Goal: Information Seeking & Learning: Find specific fact

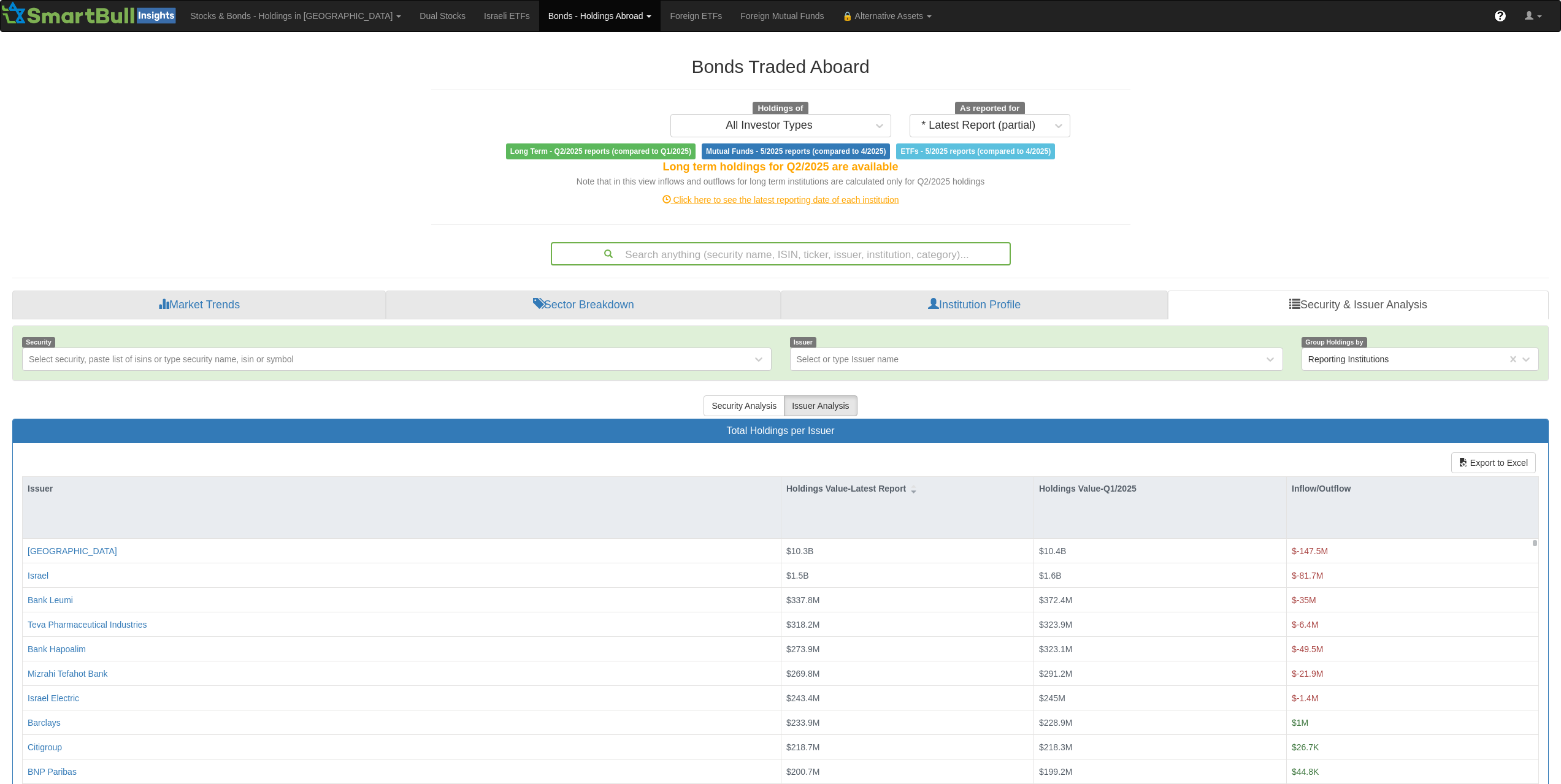
click at [796, 254] on div "Search anything (security name, ISIN, ticker, issuer, institution, category)..." at bounding box center [780, 253] width 457 height 21
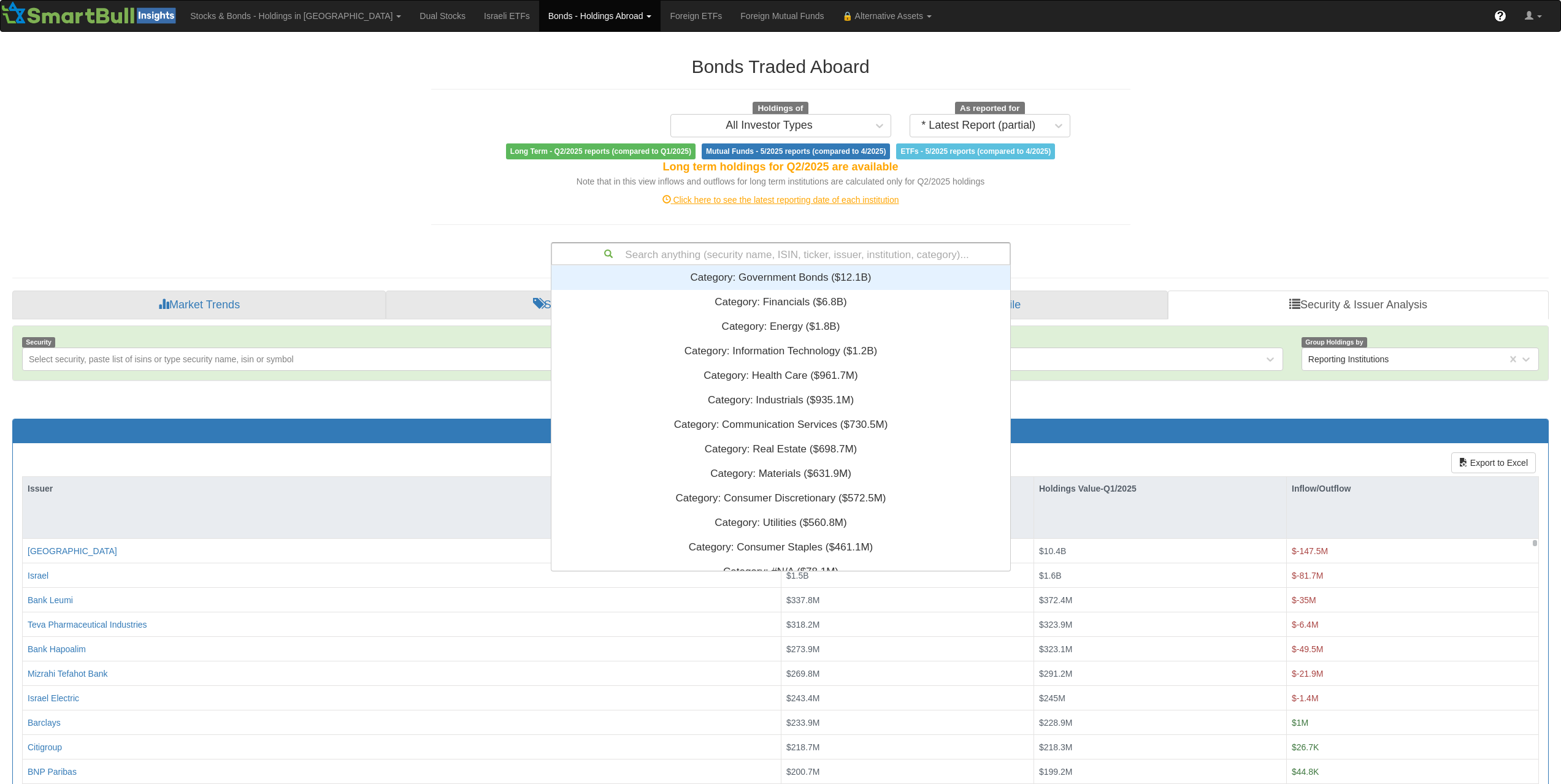
paste input "XS2630490717"
type input "XS2630490717"
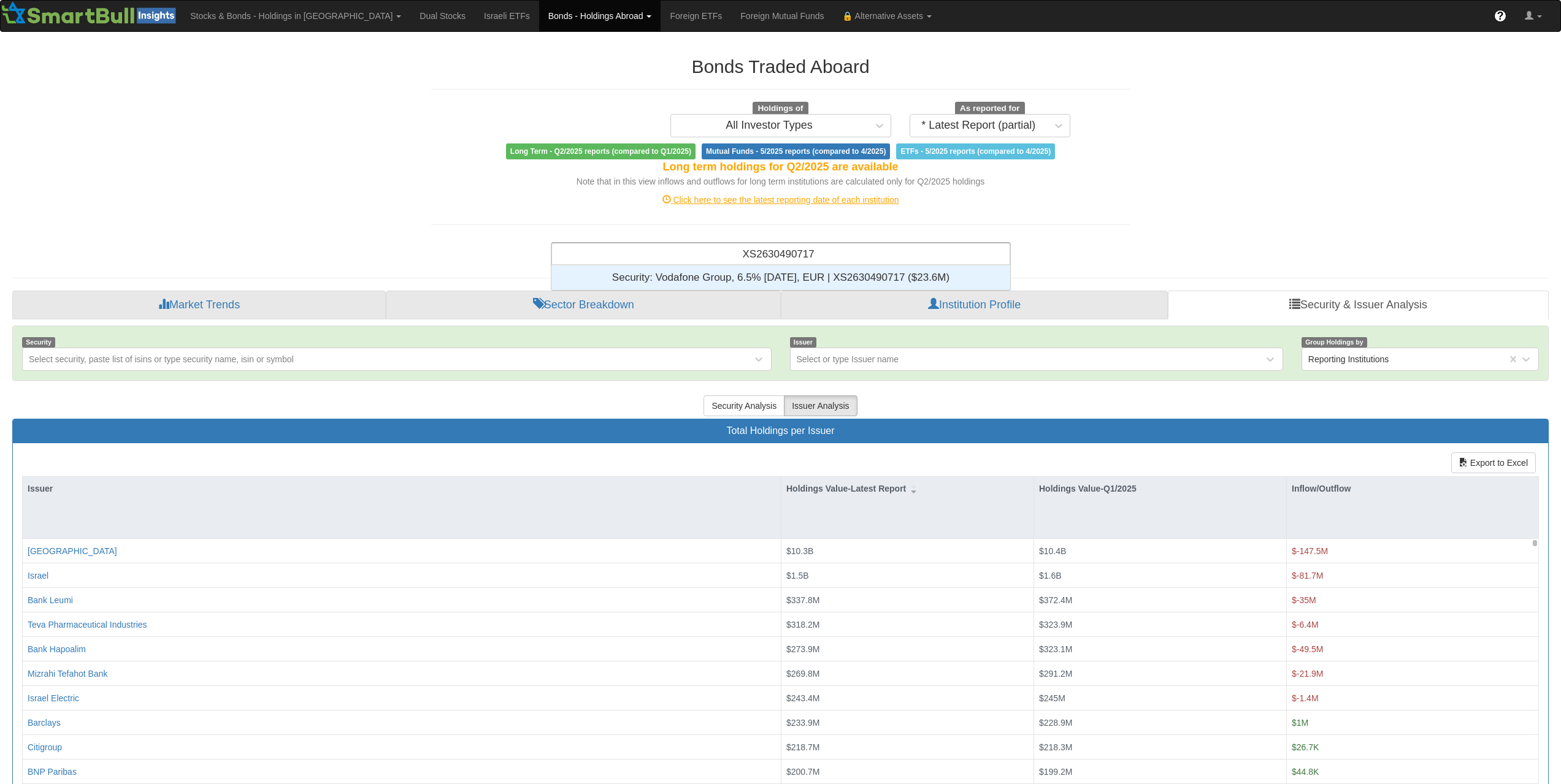
scroll to position [10, 10]
click at [795, 280] on div "Security: ‎Vodafone Group, 6.5% [DATE], EUR | XS2630490717 ‎($23.6M)‏" at bounding box center [780, 278] width 459 height 24
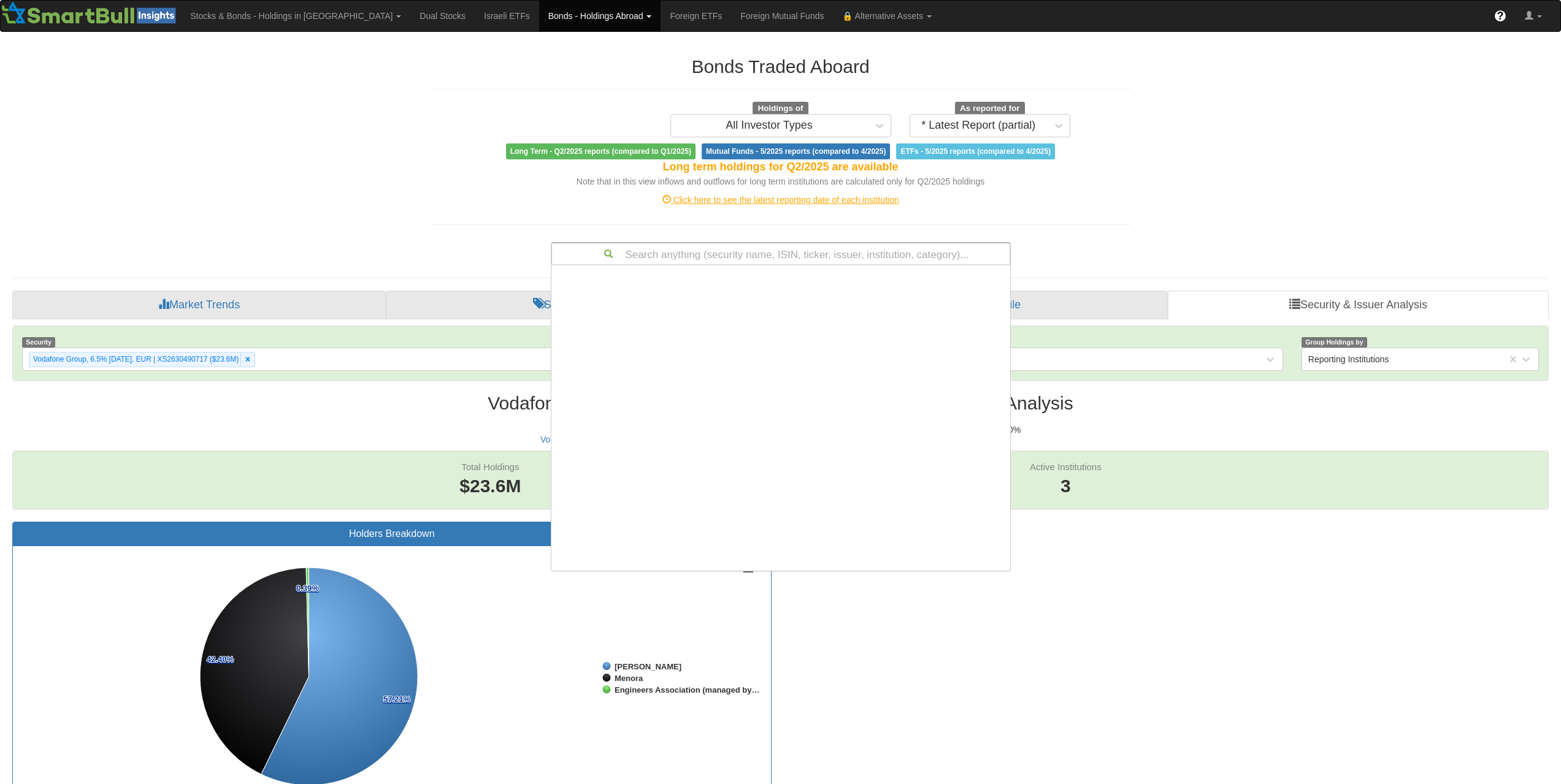
drag, startPoint x: 813, startPoint y: 252, endPoint x: 800, endPoint y: 264, distance: 17.7
click at [813, 252] on div "Search anything (security name, ISIN, ticker, issuer, institution, category)..." at bounding box center [780, 253] width 457 height 21
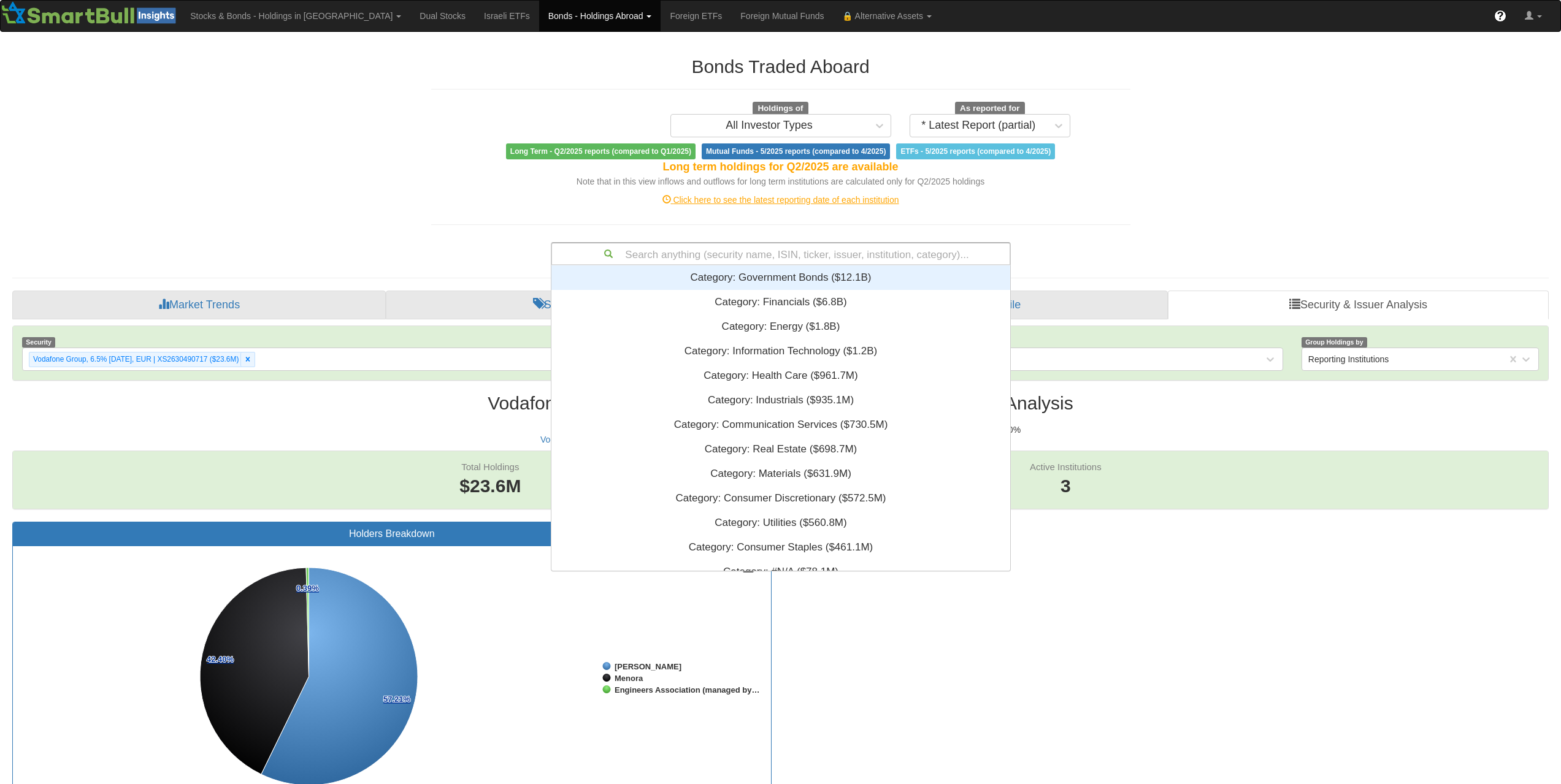
paste input "US03770DAB91"
type input "US03770DAB91"
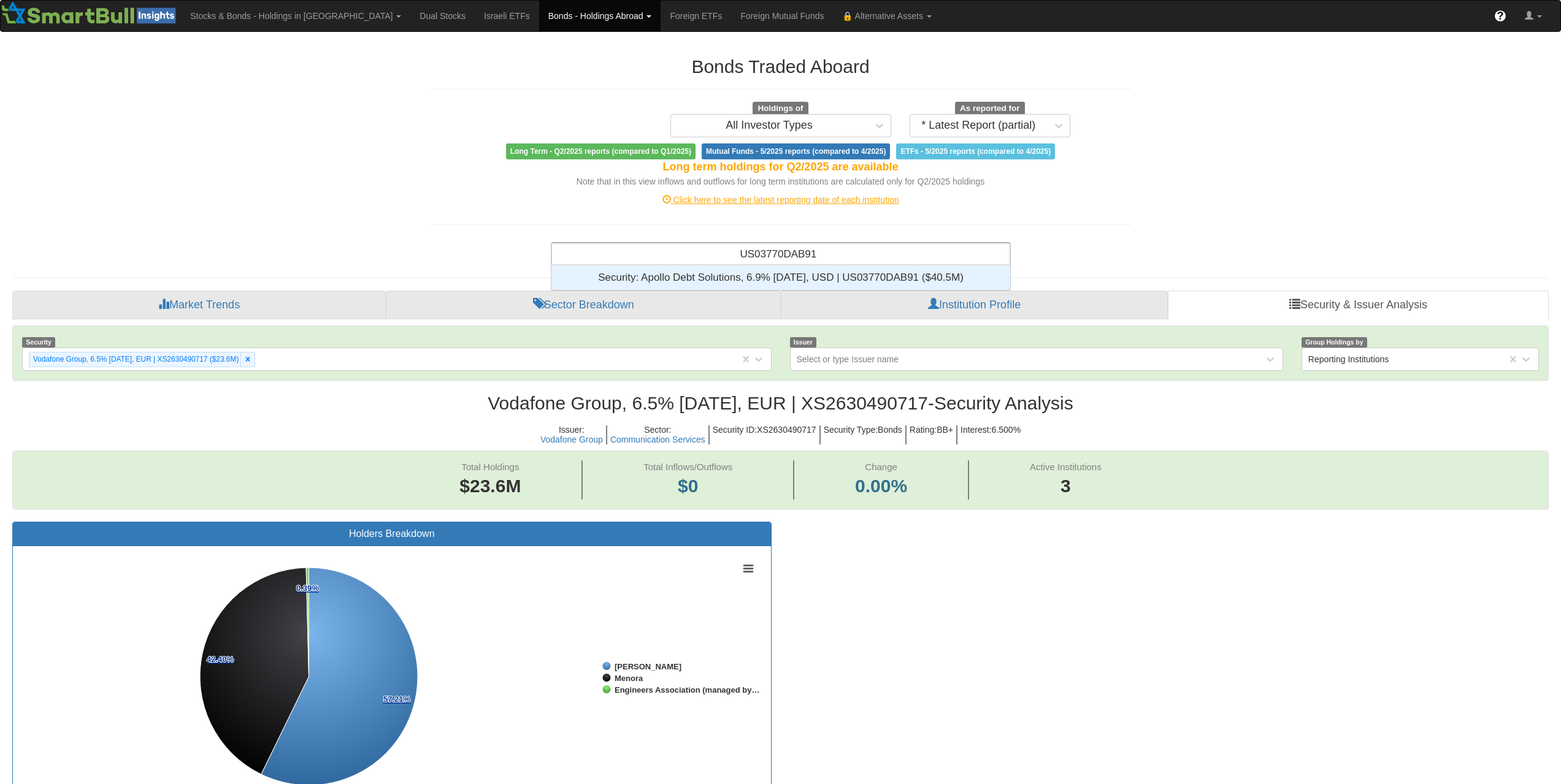
scroll to position [16, 449]
click at [800, 277] on div "Security: ‎Apollo Debt Solutions, 6.9% [DATE], USD | US03770DAB91 ‎($40.5M)‏" at bounding box center [780, 278] width 459 height 24
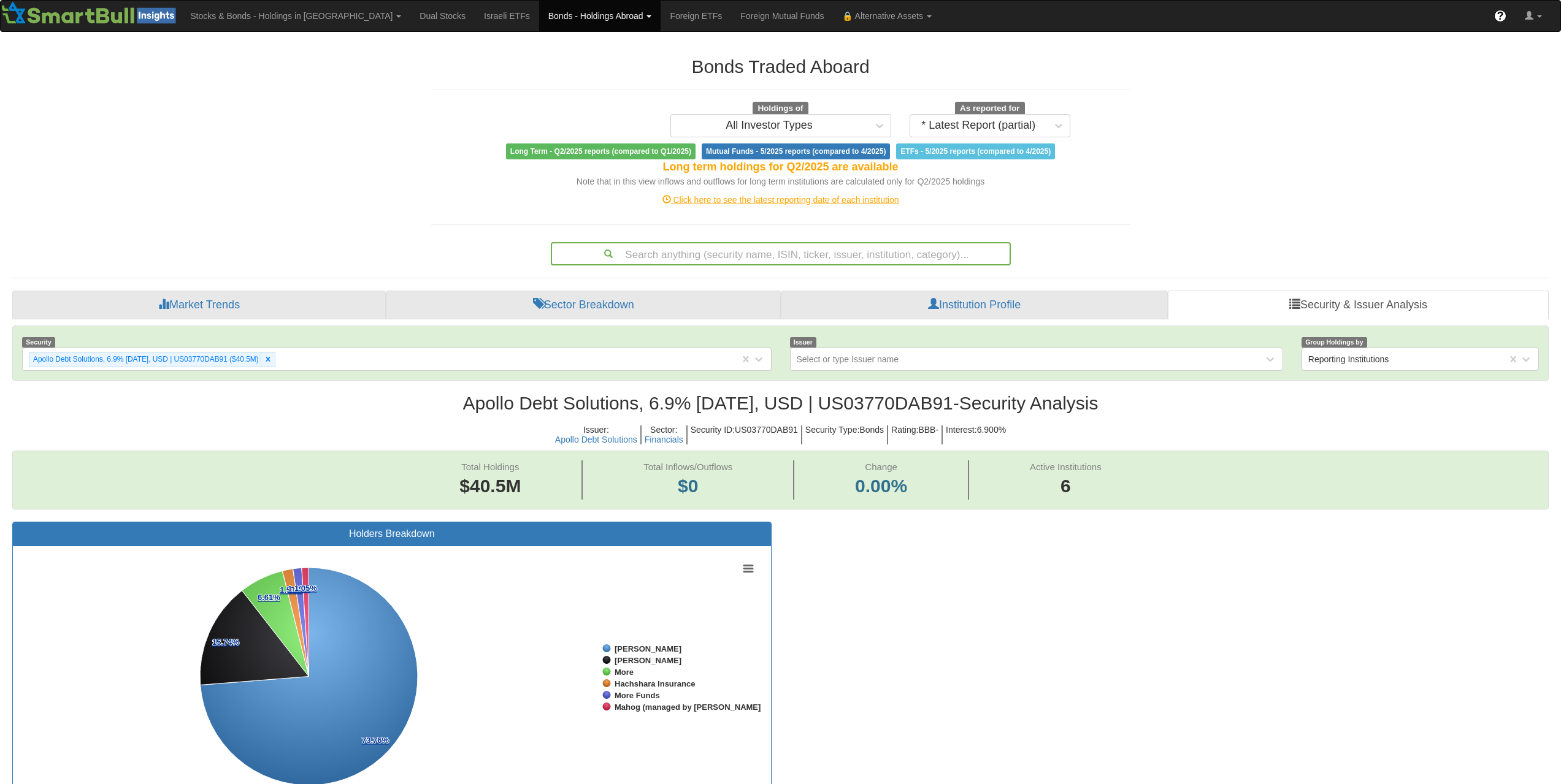
scroll to position [245, 0]
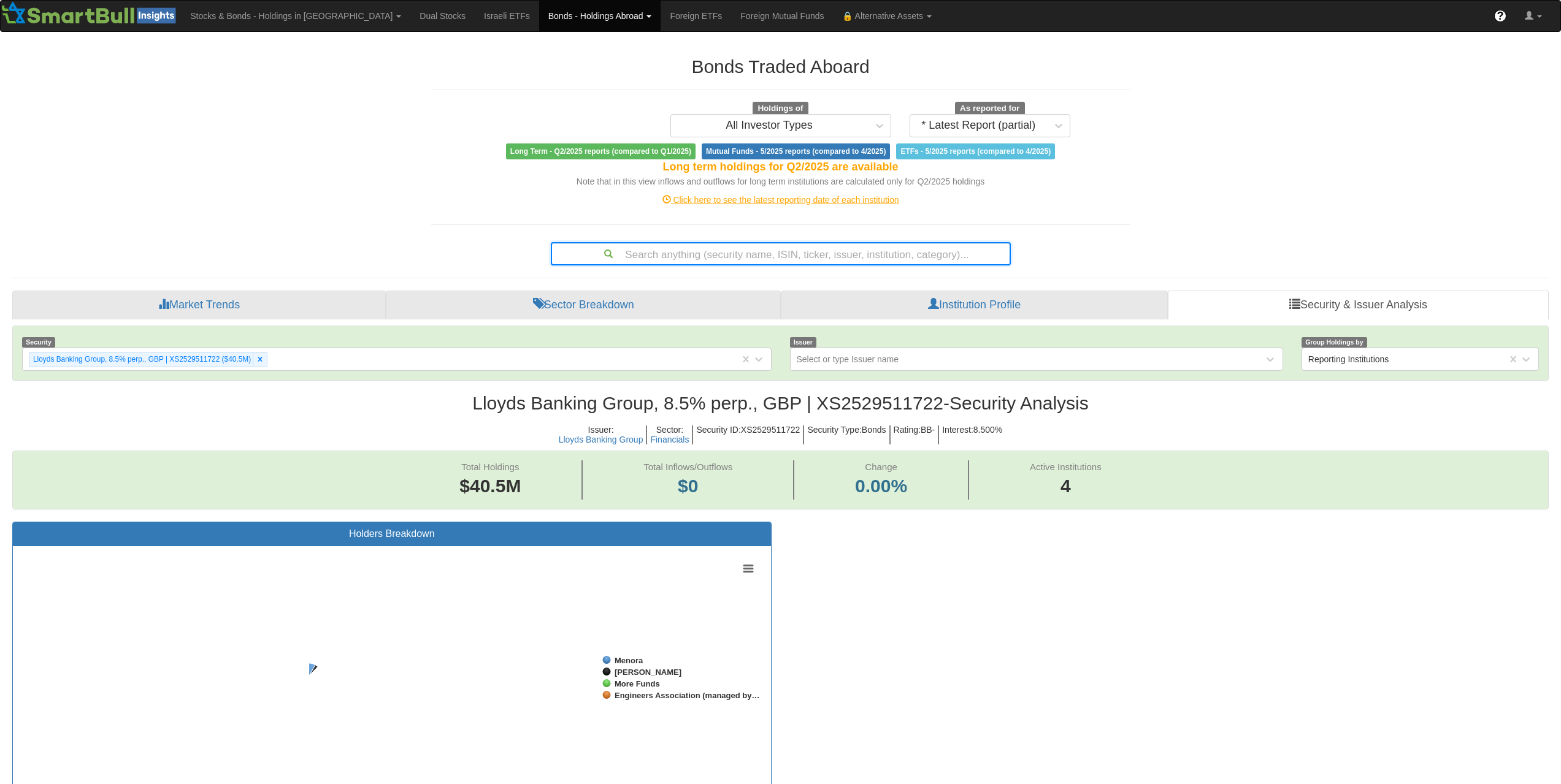
scroll to position [25, 1514]
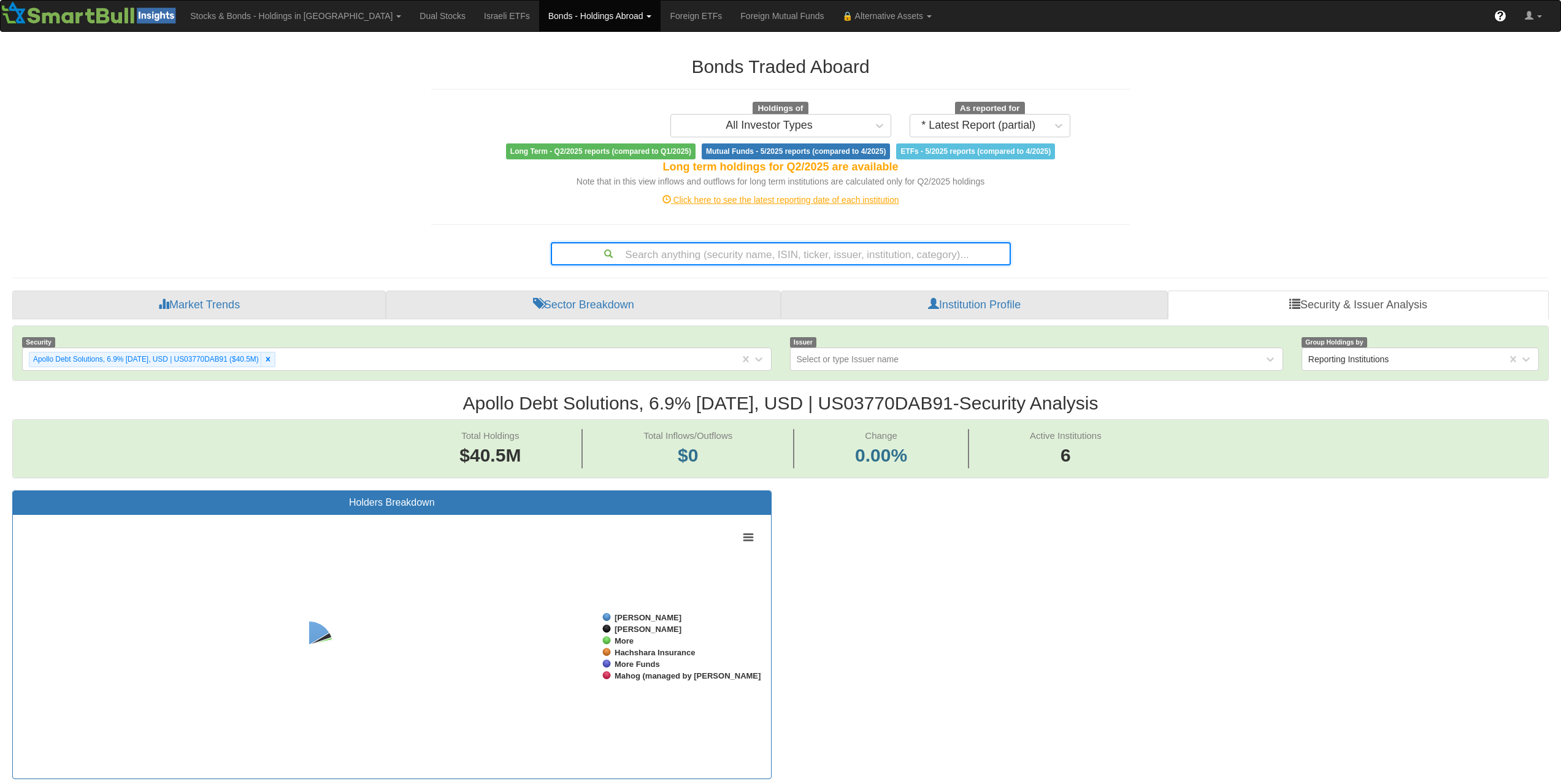
scroll to position [25, 1514]
